Goal: Navigation & Orientation: Find specific page/section

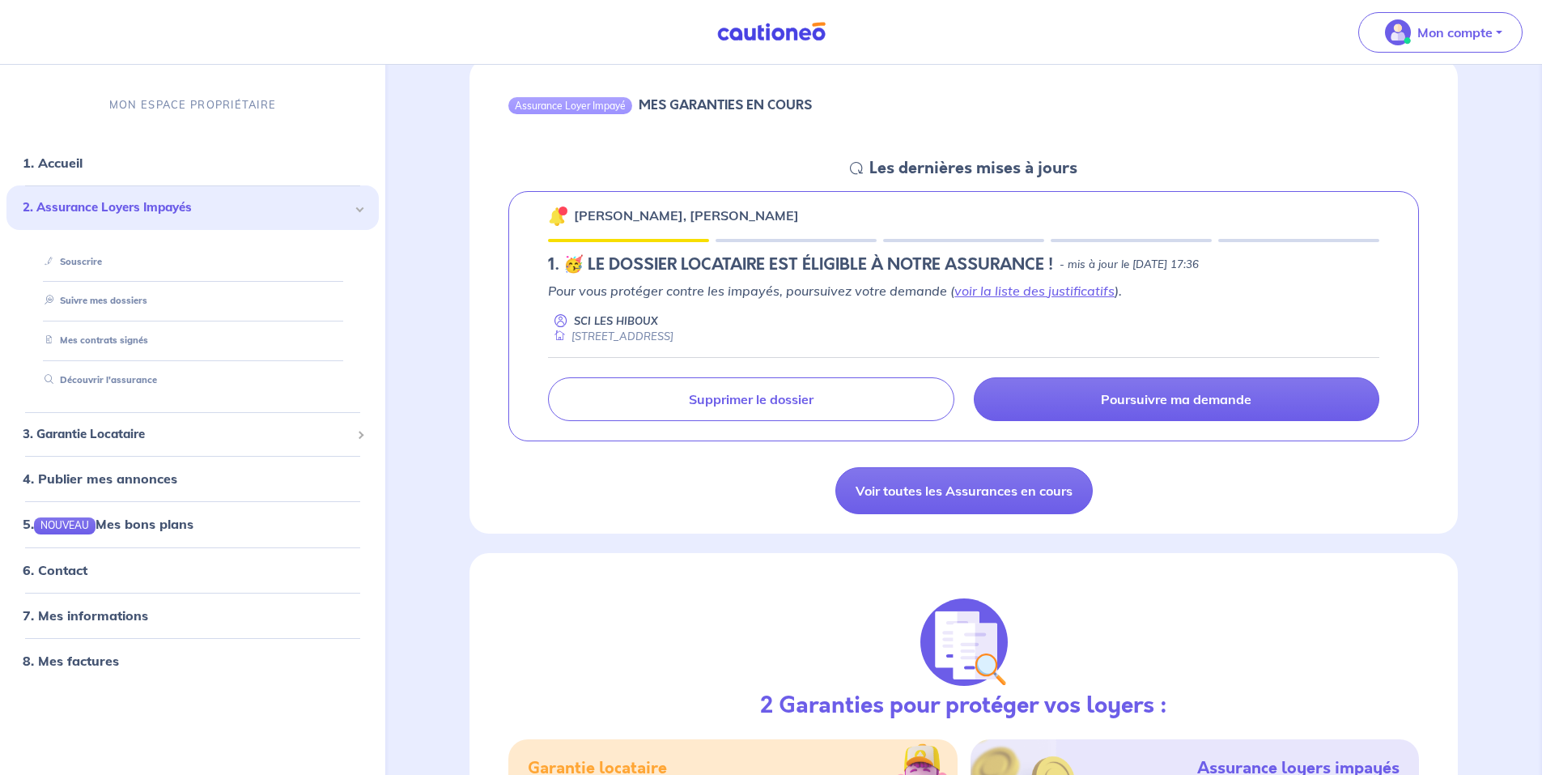
scroll to position [674, 0]
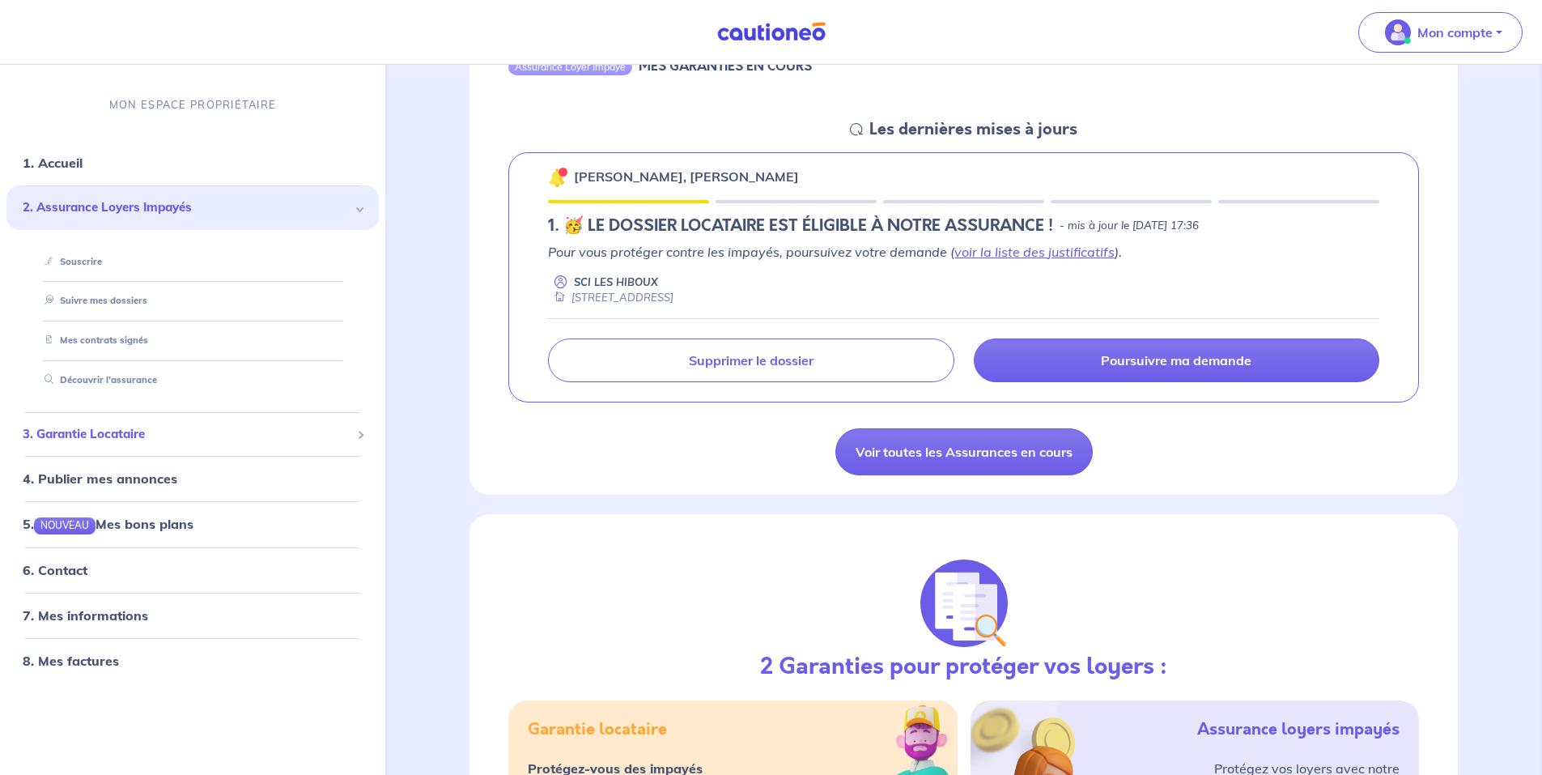
click at [104, 431] on span "3. Garantie Locataire" at bounding box center [187, 434] width 328 height 19
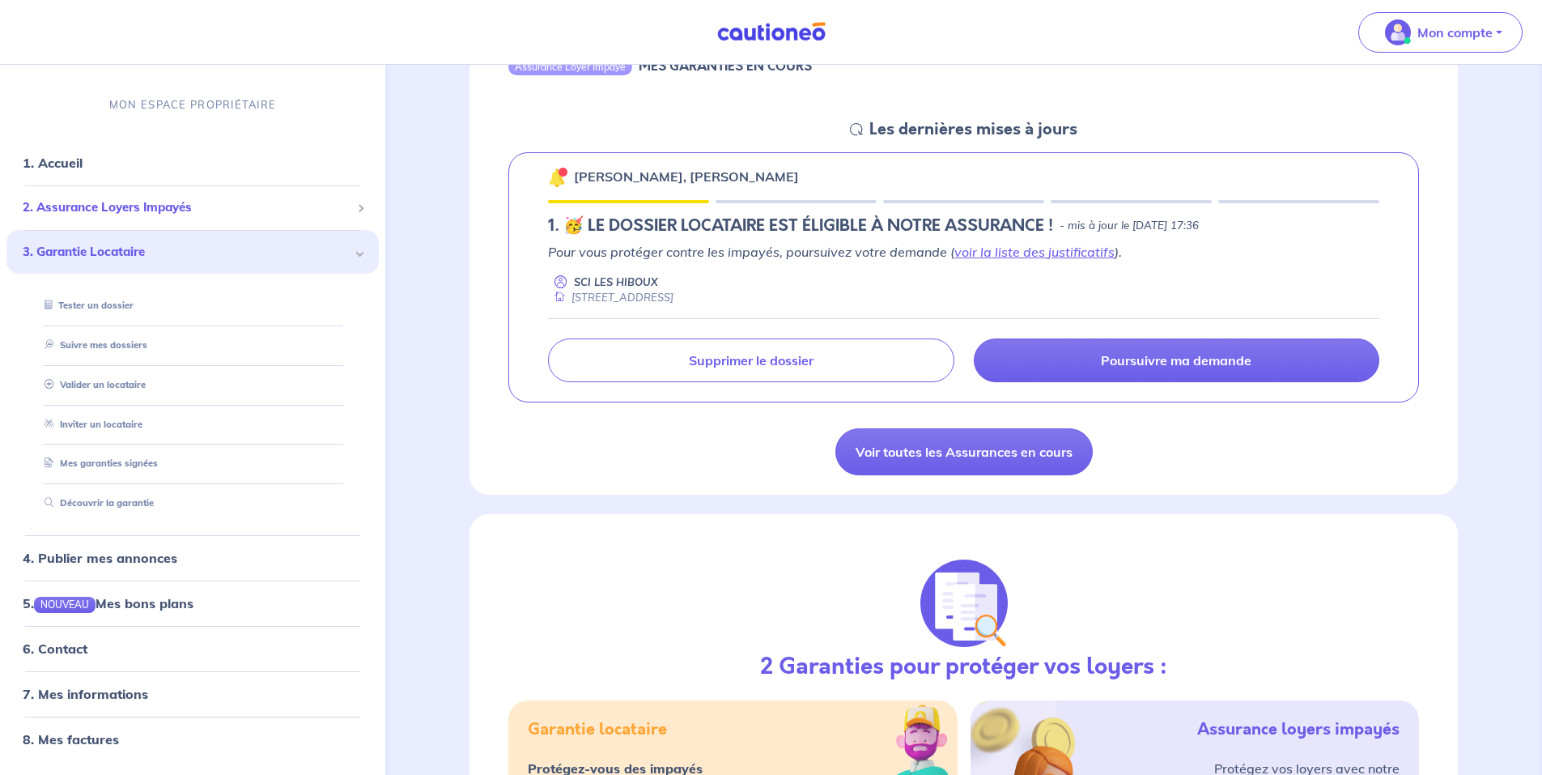
click at [62, 205] on span "2. Assurance Loyers Impayés" at bounding box center [187, 207] width 328 height 19
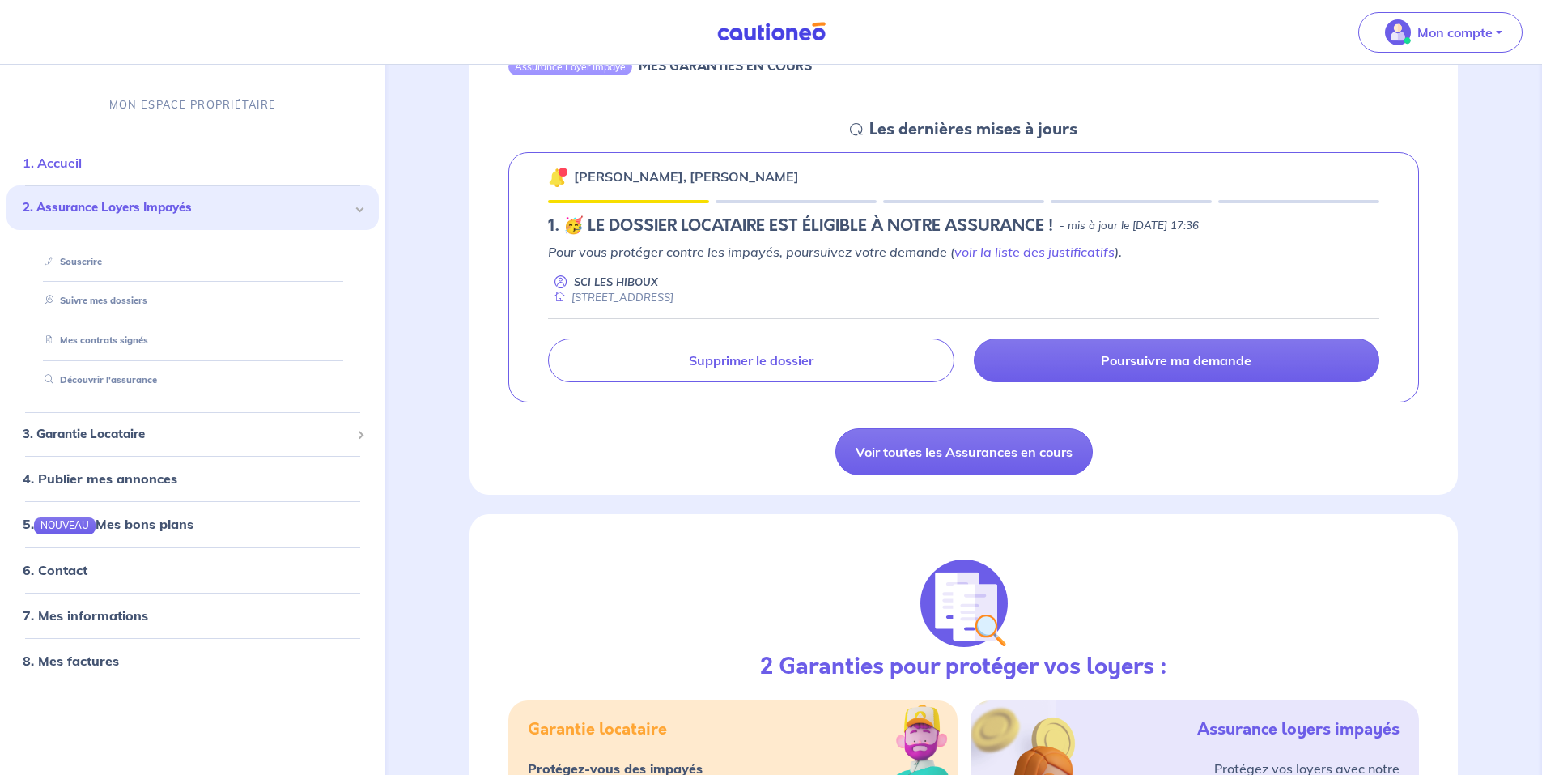
click at [80, 166] on link "1. Accueil" at bounding box center [52, 163] width 59 height 16
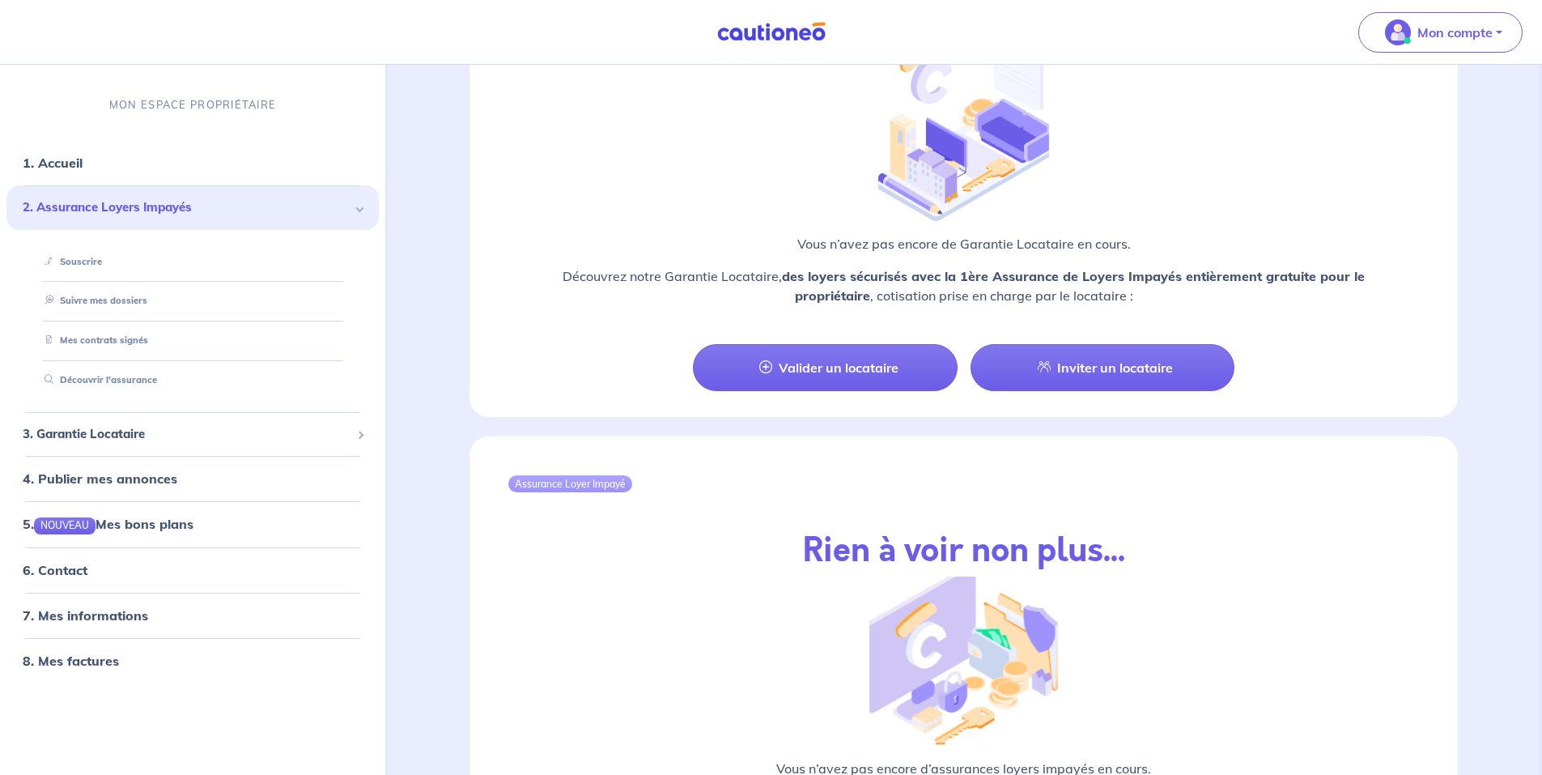
scroll to position [1333, 0]
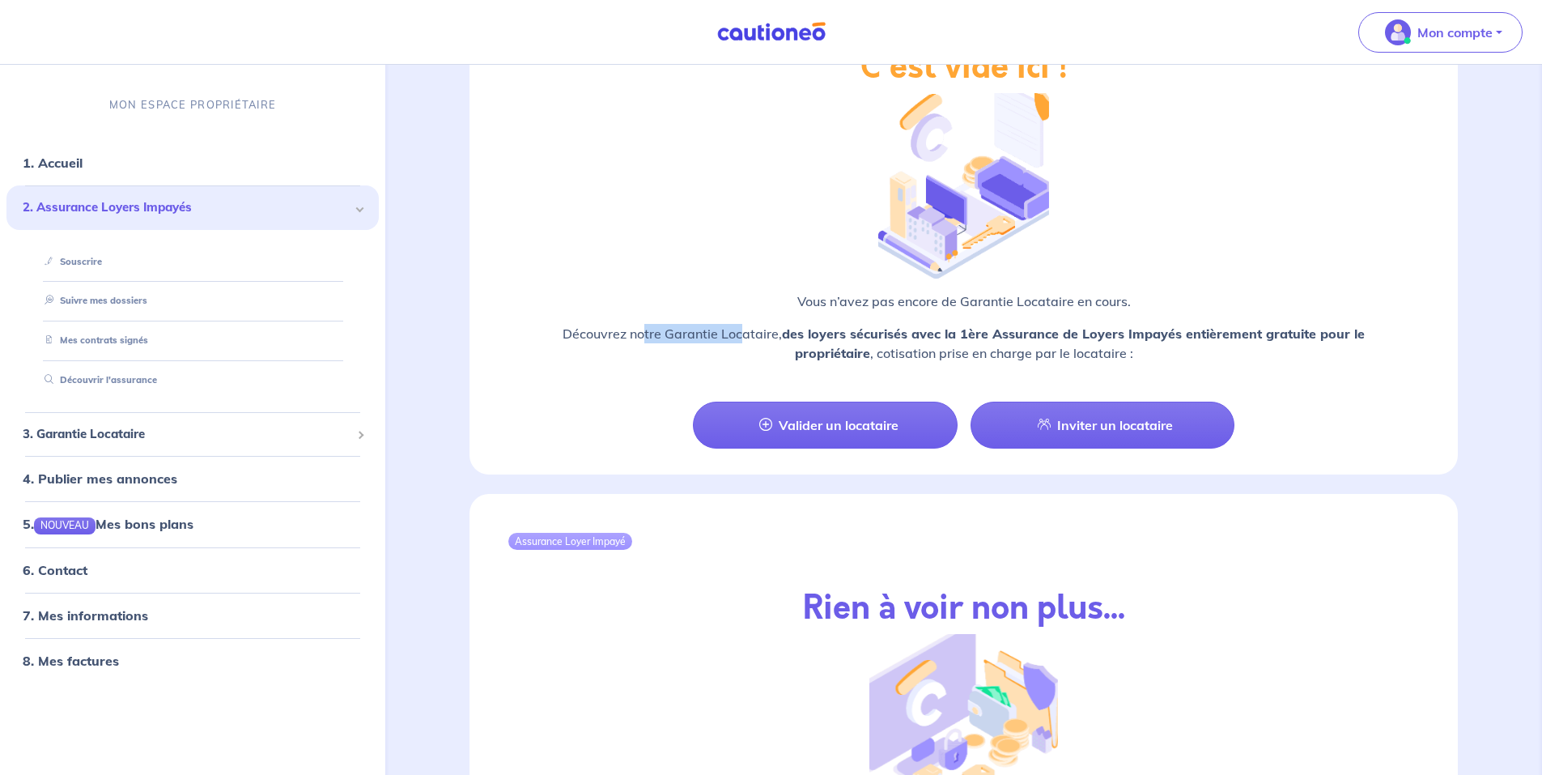
drag, startPoint x: 647, startPoint y: 312, endPoint x: 758, endPoint y: 312, distance: 111.7
click at [757, 324] on p "Découvrez notre Garantie Locataire, des loyers sécurisés avec la 1ère Assurance…" at bounding box center [963, 343] width 911 height 39
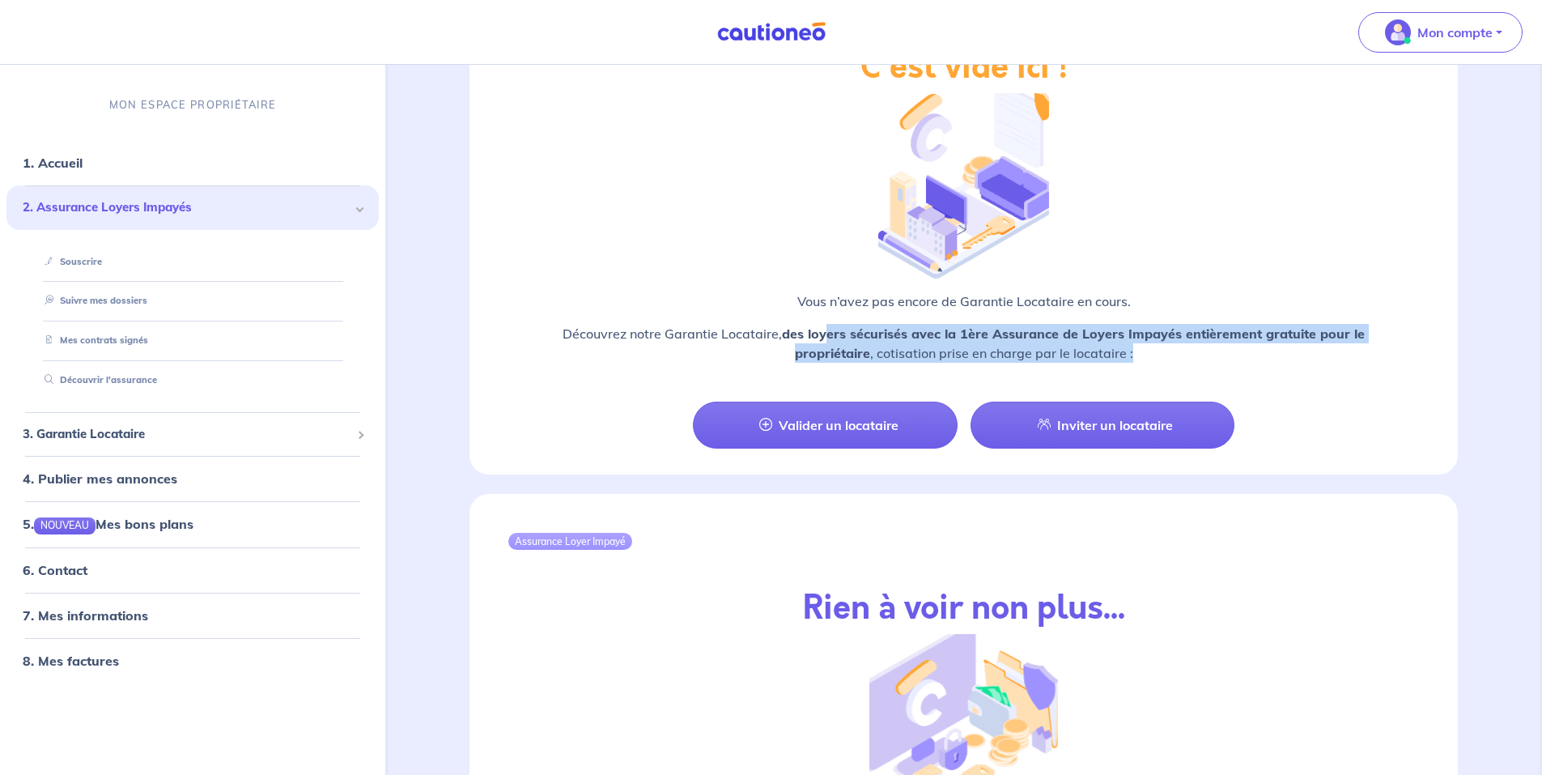
drag, startPoint x: 758, startPoint y: 312, endPoint x: 1217, endPoint y: 326, distance: 458.4
click at [1217, 326] on p "Découvrez notre Garantie Locataire, des loyers sécurisés avec la 1ère Assurance…" at bounding box center [963, 343] width 911 height 39
drag, startPoint x: 1217, startPoint y: 326, endPoint x: 1289, endPoint y: 347, distance: 75.8
click at [1289, 347] on div "Vous n’avez pas encore de Garantie Locataire en cours. Découvrez notre Garantie…" at bounding box center [963, 333] width 911 height 84
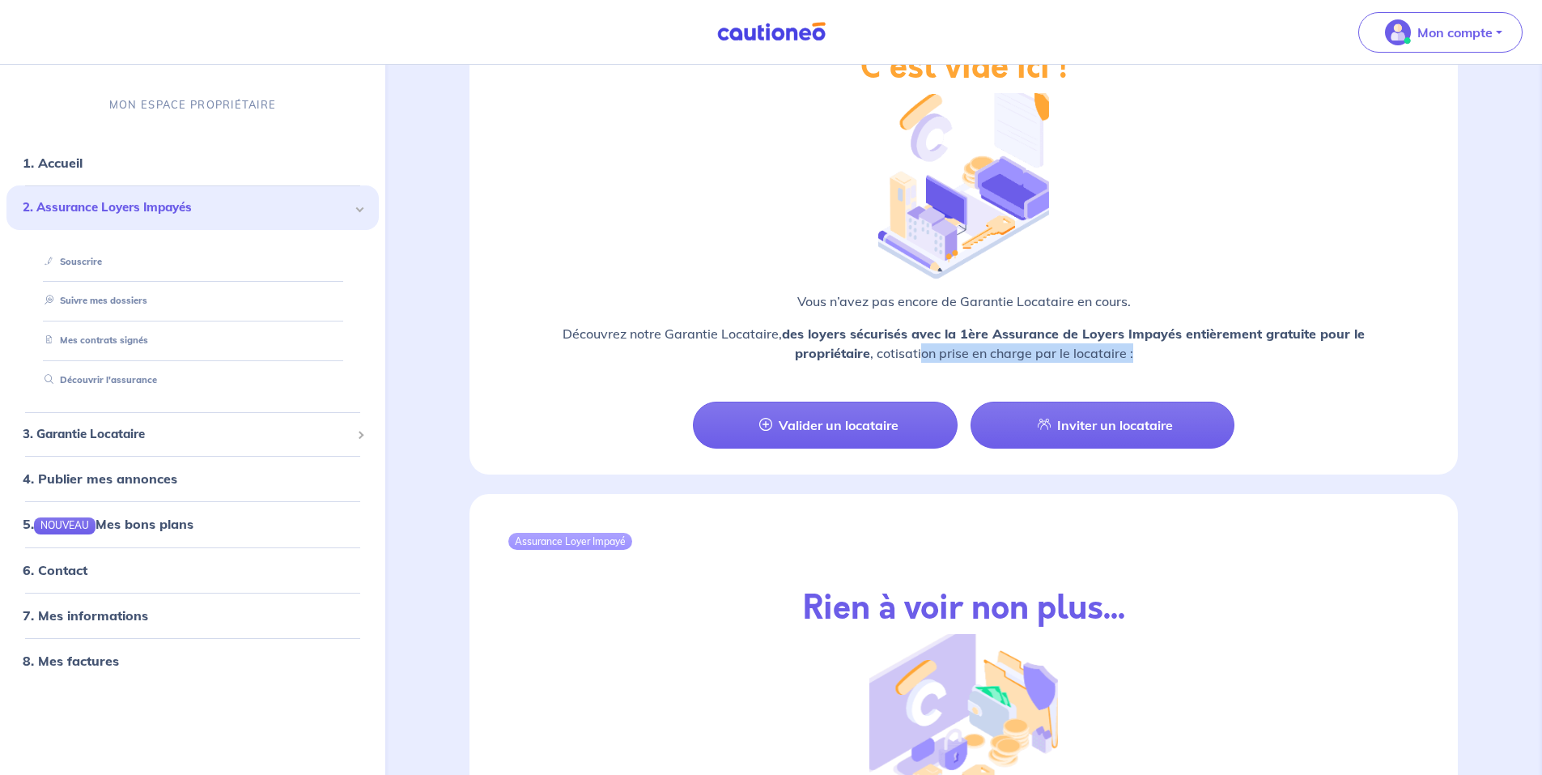
drag, startPoint x: 924, startPoint y: 334, endPoint x: 1175, endPoint y: 338, distance: 251.0
click at [1175, 338] on p "Découvrez notre Garantie Locataire, des loyers sécurisés avec la 1ère Assurance…" at bounding box center [963, 343] width 911 height 39
drag, startPoint x: 1175, startPoint y: 338, endPoint x: 1262, endPoint y: 347, distance: 88.0
click at [1262, 347] on div "Vous n’avez pas encore de Garantie Locataire en cours. Découvrez notre Garantie…" at bounding box center [963, 333] width 911 height 84
click at [46, 164] on link "1. Accueil" at bounding box center [52, 163] width 59 height 16
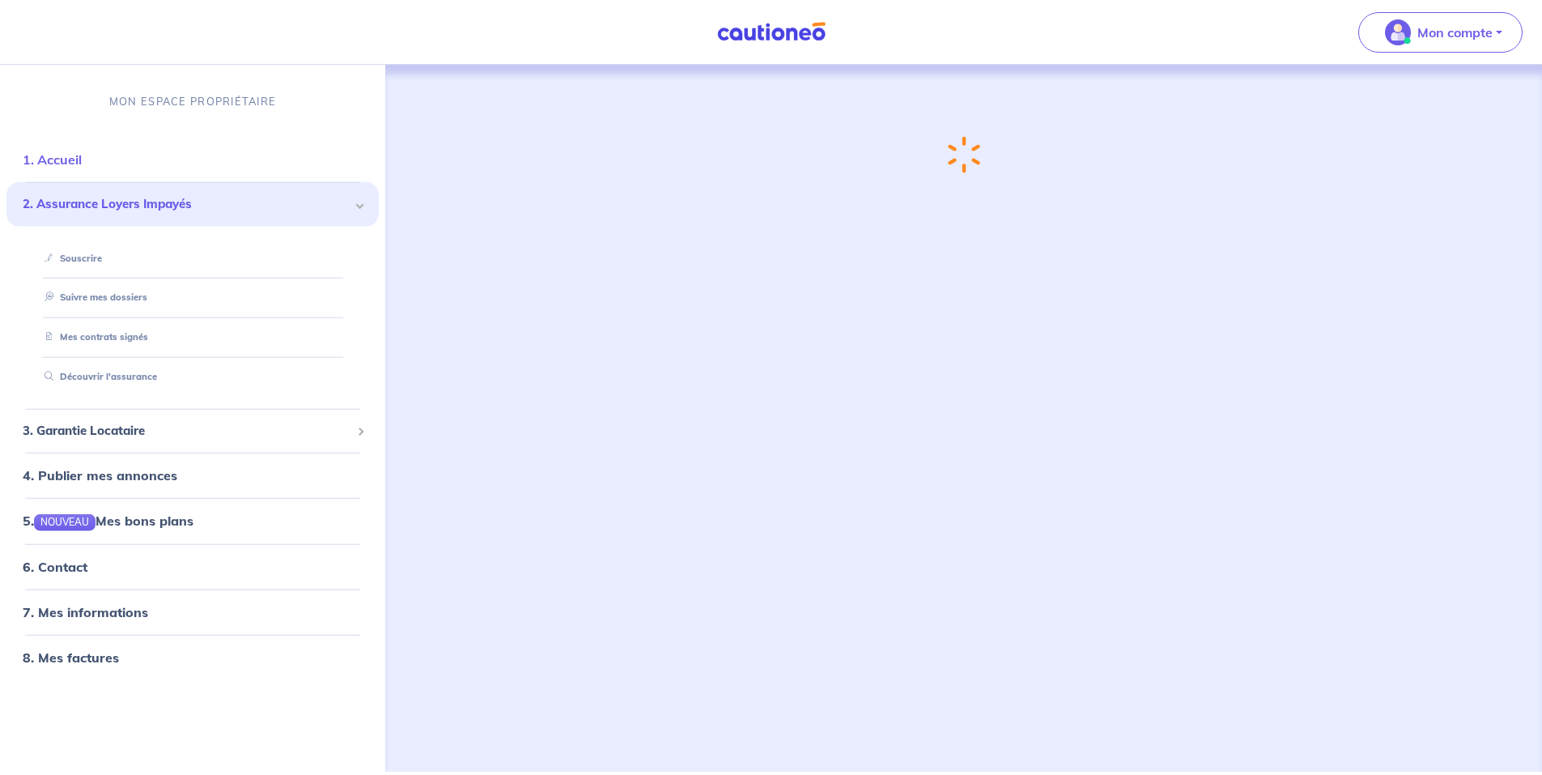
scroll to position [0, 0]
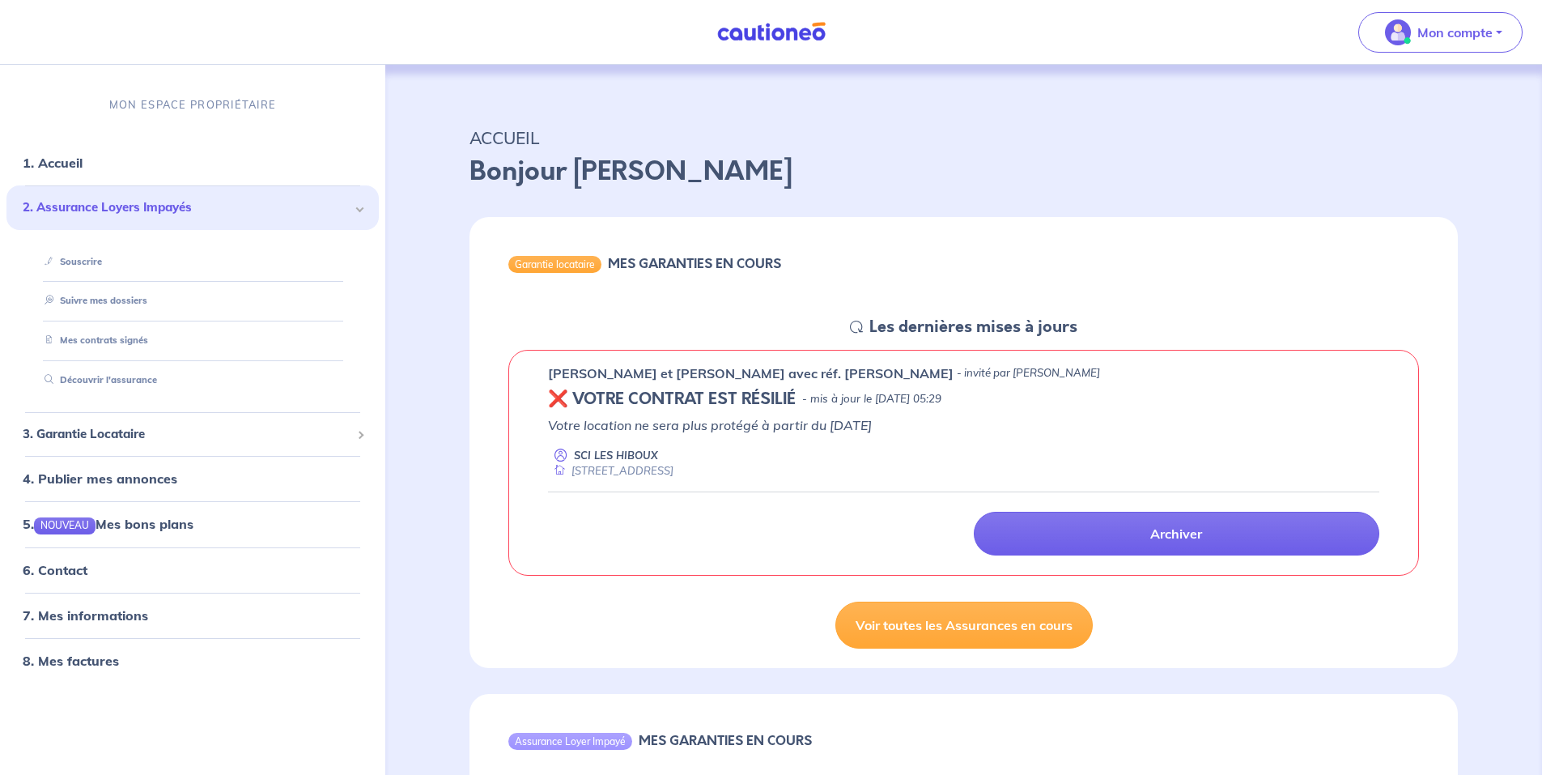
click at [792, 28] on img at bounding box center [771, 32] width 121 height 20
click at [1498, 30] on button "Mon compte" at bounding box center [1440, 32] width 164 height 40
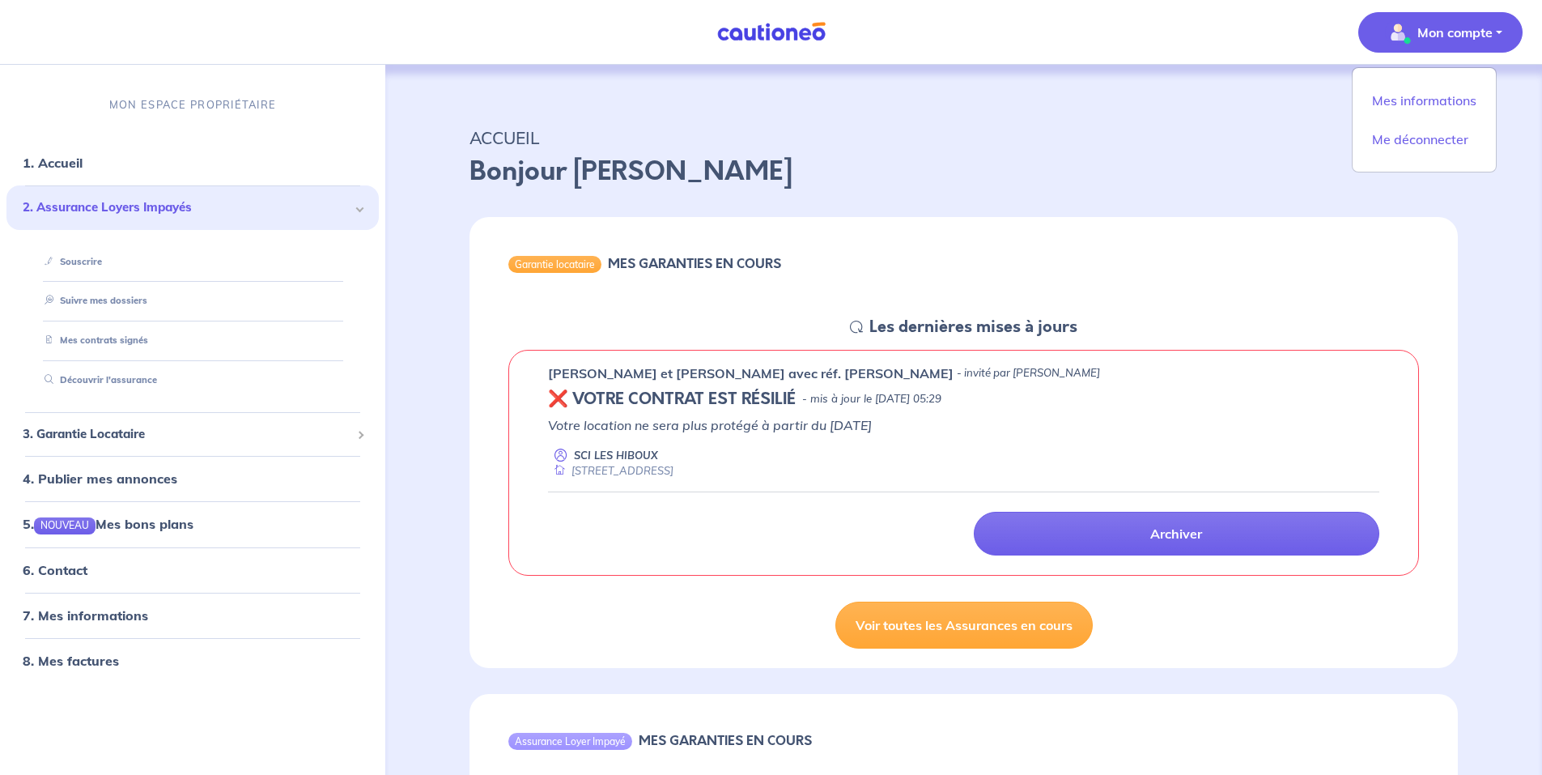
click at [1194, 20] on nav "Mon compte Mes informations Me déconnecter MON ESPACE PROPRIÉTAIRE 1. Accueil 2…" at bounding box center [771, 32] width 1542 height 65
